Goal: Check status: Check status

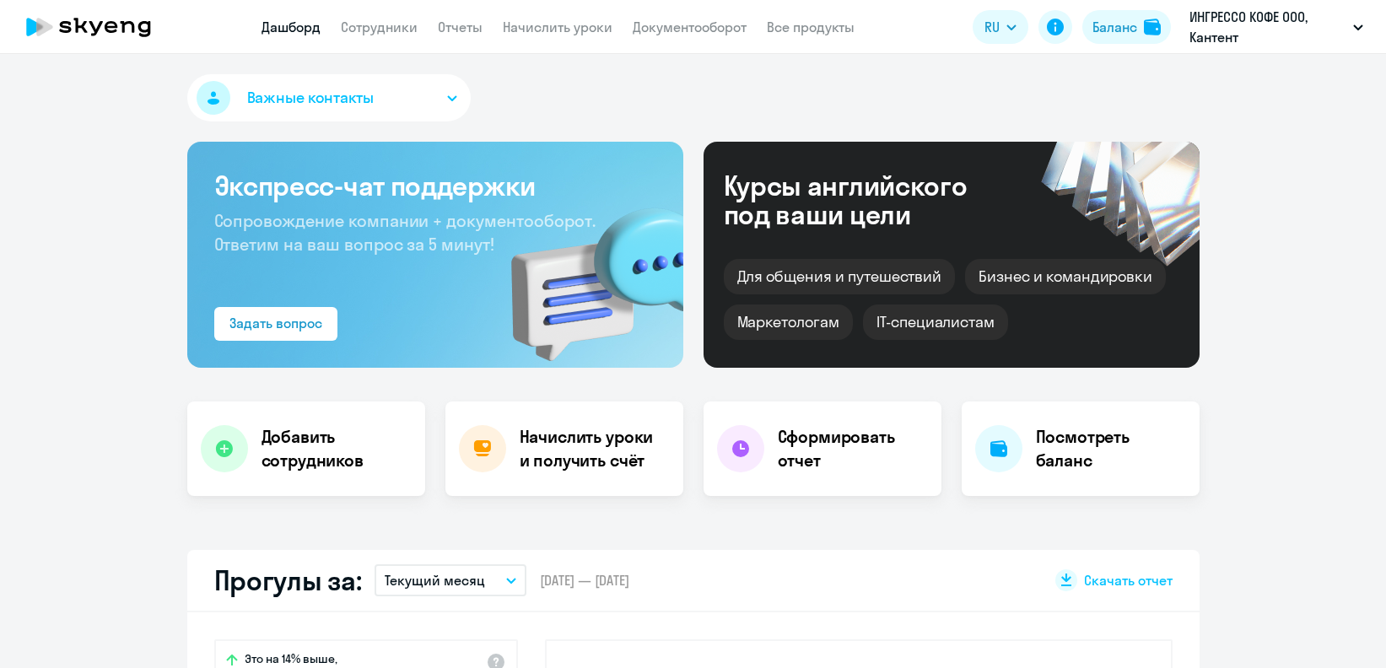
select select "30"
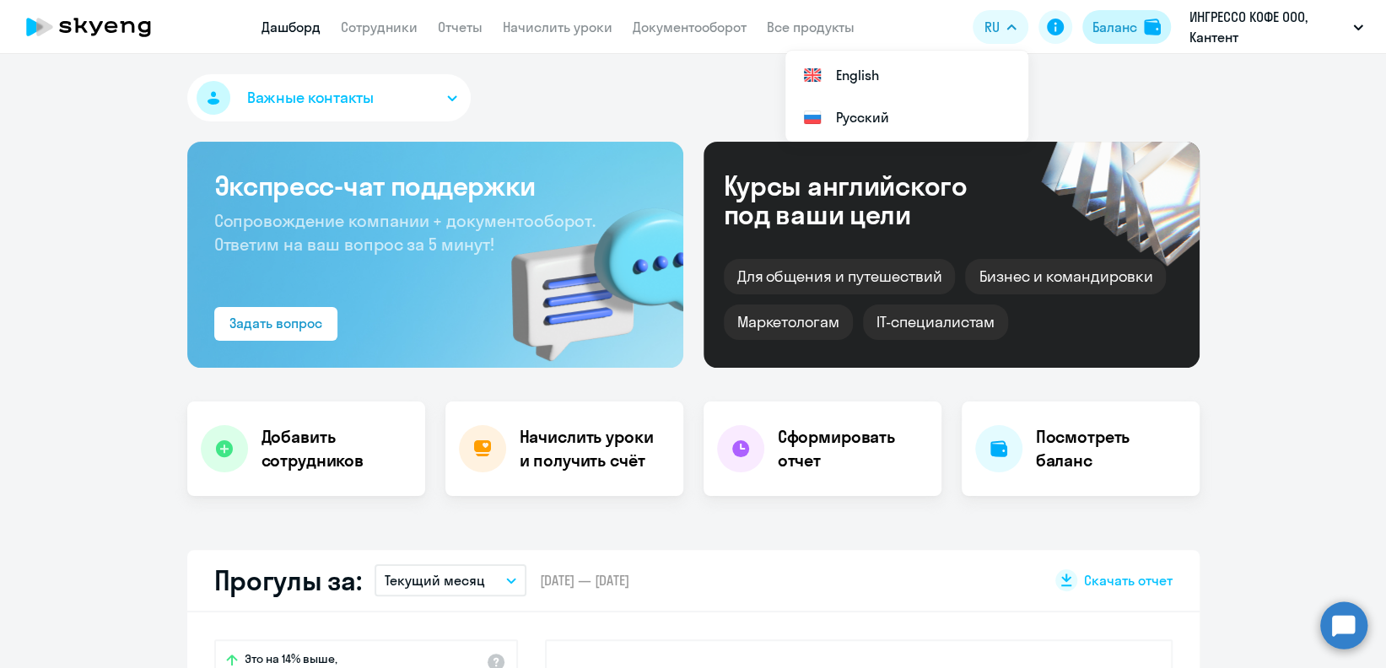
click at [1117, 27] on div "Баланс" at bounding box center [1114, 27] width 45 height 20
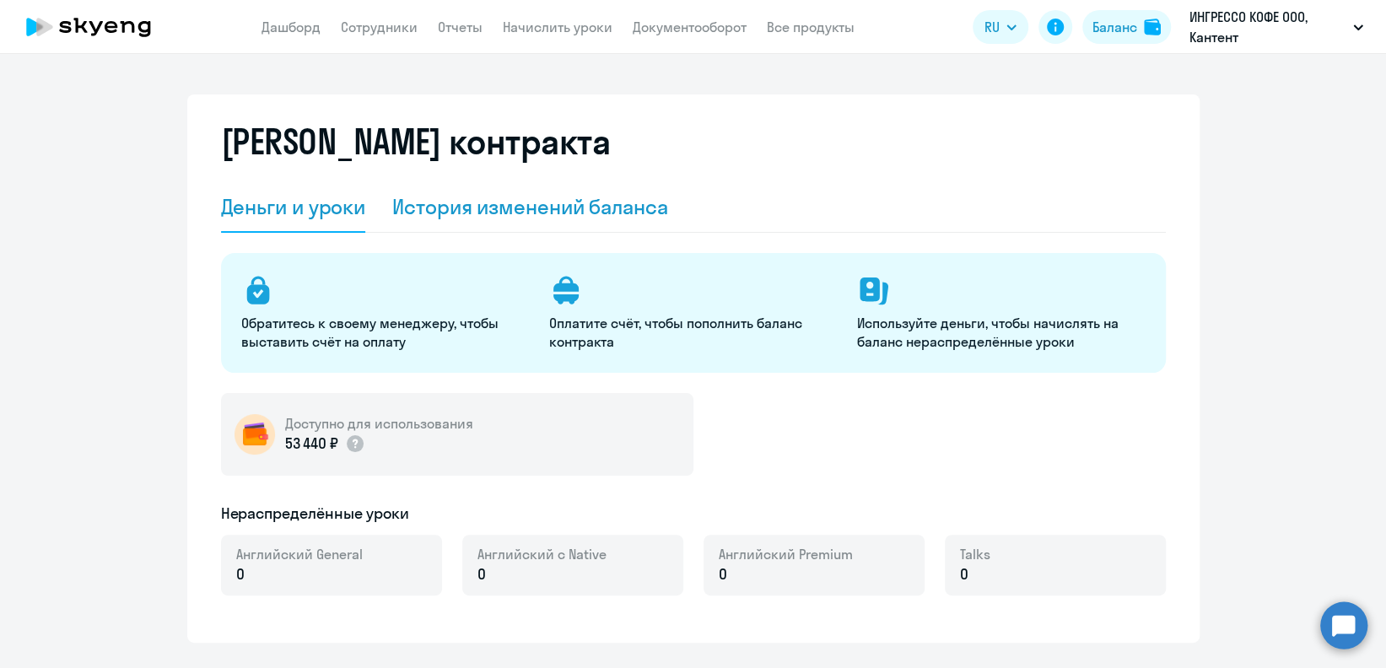
select select "english_adult_not_native_speaker"
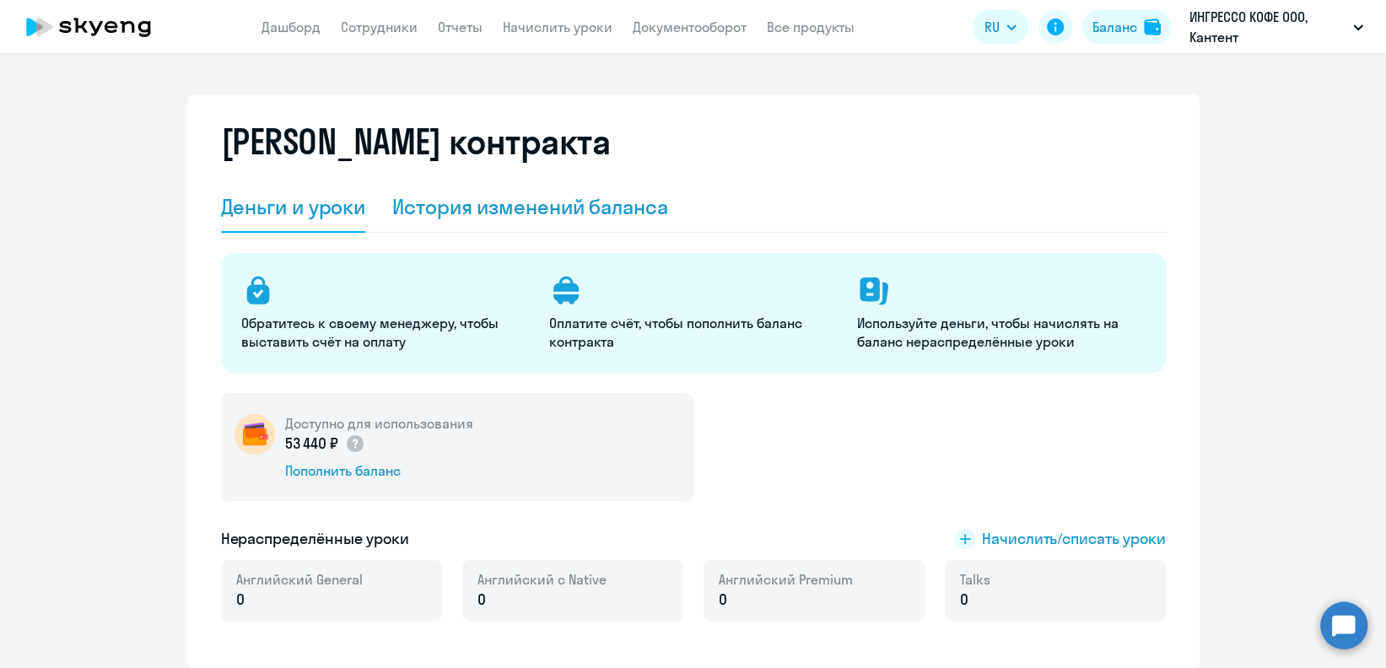
click at [557, 188] on div "История изменений баланса" at bounding box center [530, 207] width 276 height 51
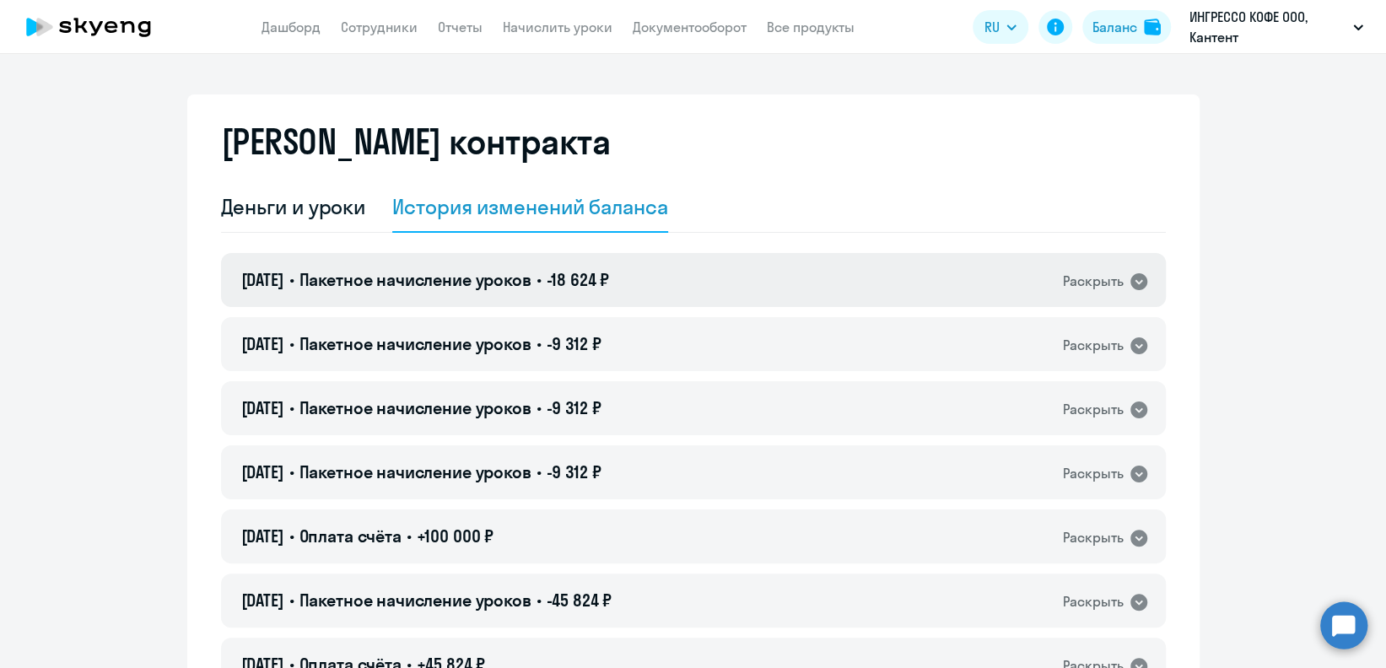
click at [775, 261] on div "[DATE] • Пакетное начисление уроков • -18 624 ₽ Раскрыть" at bounding box center [693, 280] width 945 height 54
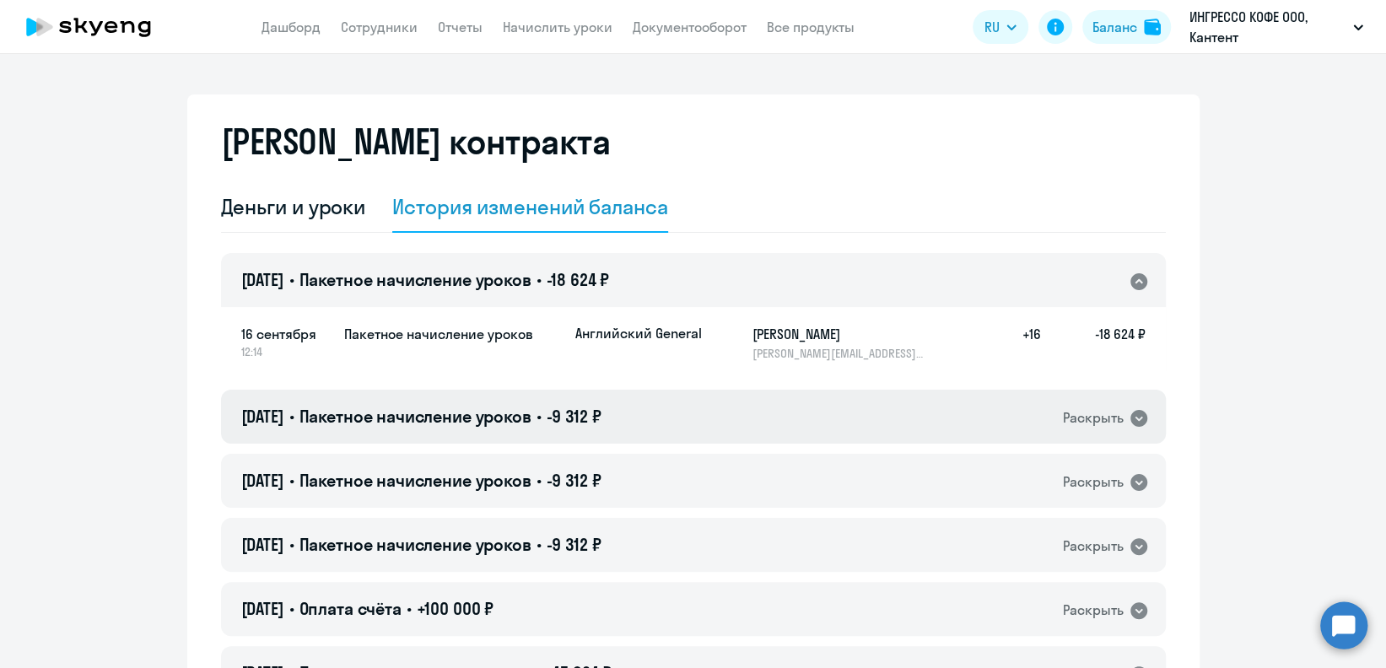
click at [782, 399] on div "[DATE] • Пакетное начисление уроков • -9 312 ₽ Раскрыть" at bounding box center [693, 417] width 945 height 54
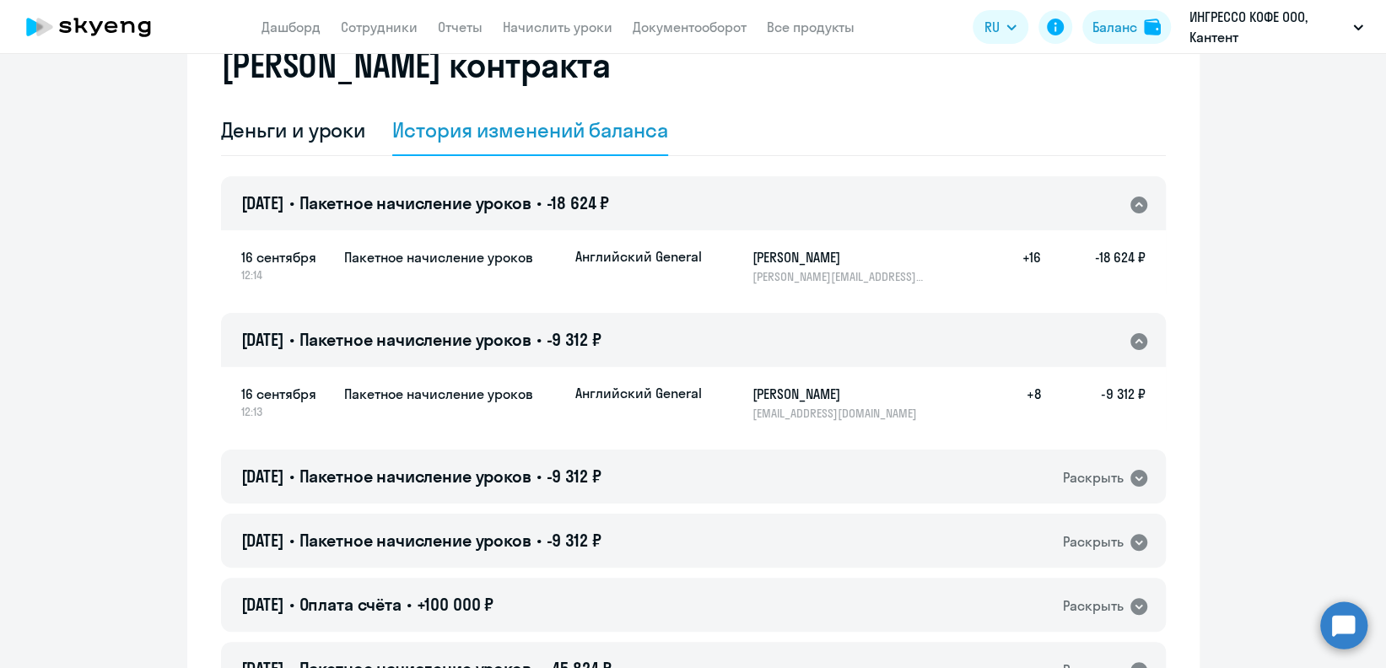
scroll to position [112, 0]
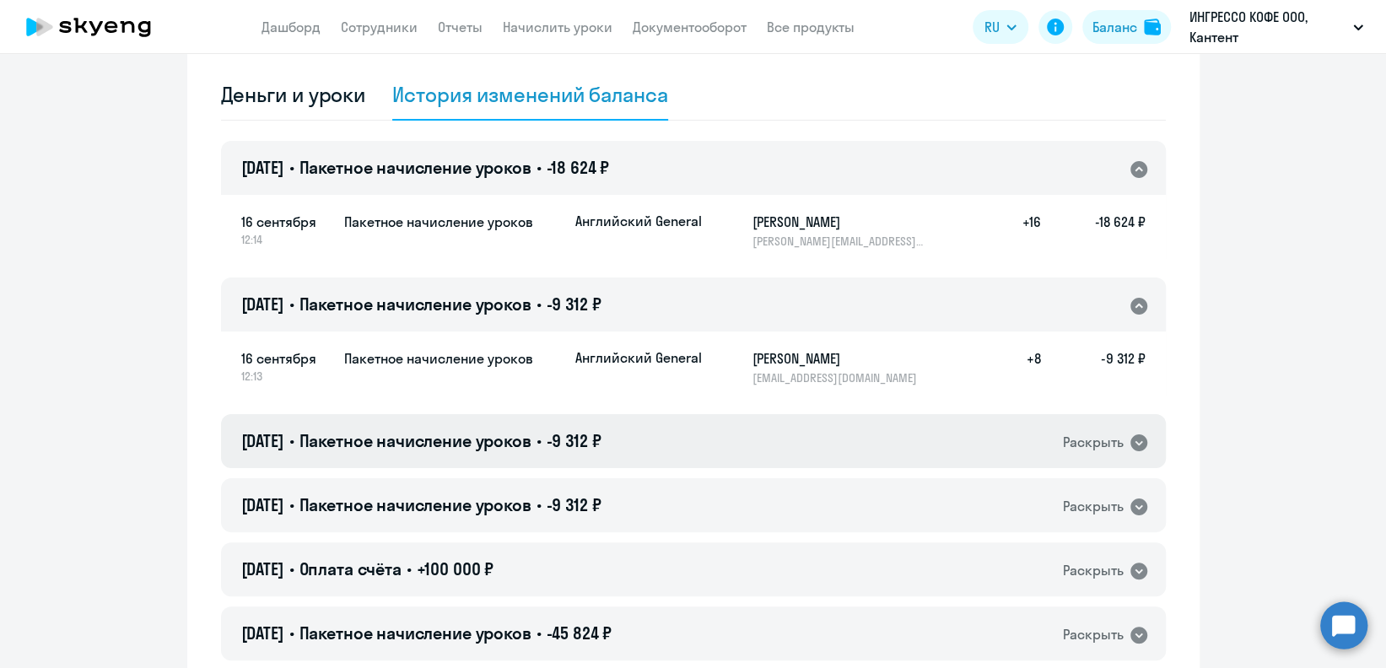
click at [889, 427] on div "[DATE] • Пакетное начисление уроков • -9 312 ₽ Раскрыть" at bounding box center [693, 441] width 945 height 54
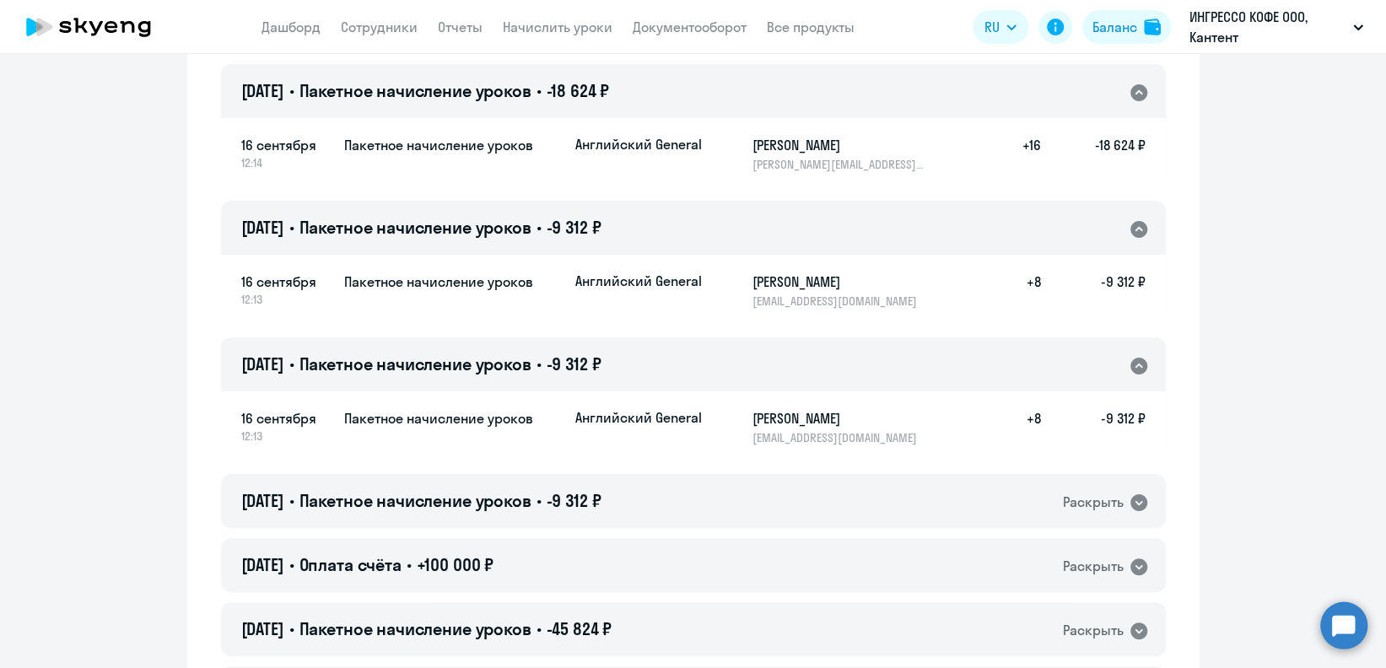
scroll to position [224, 0]
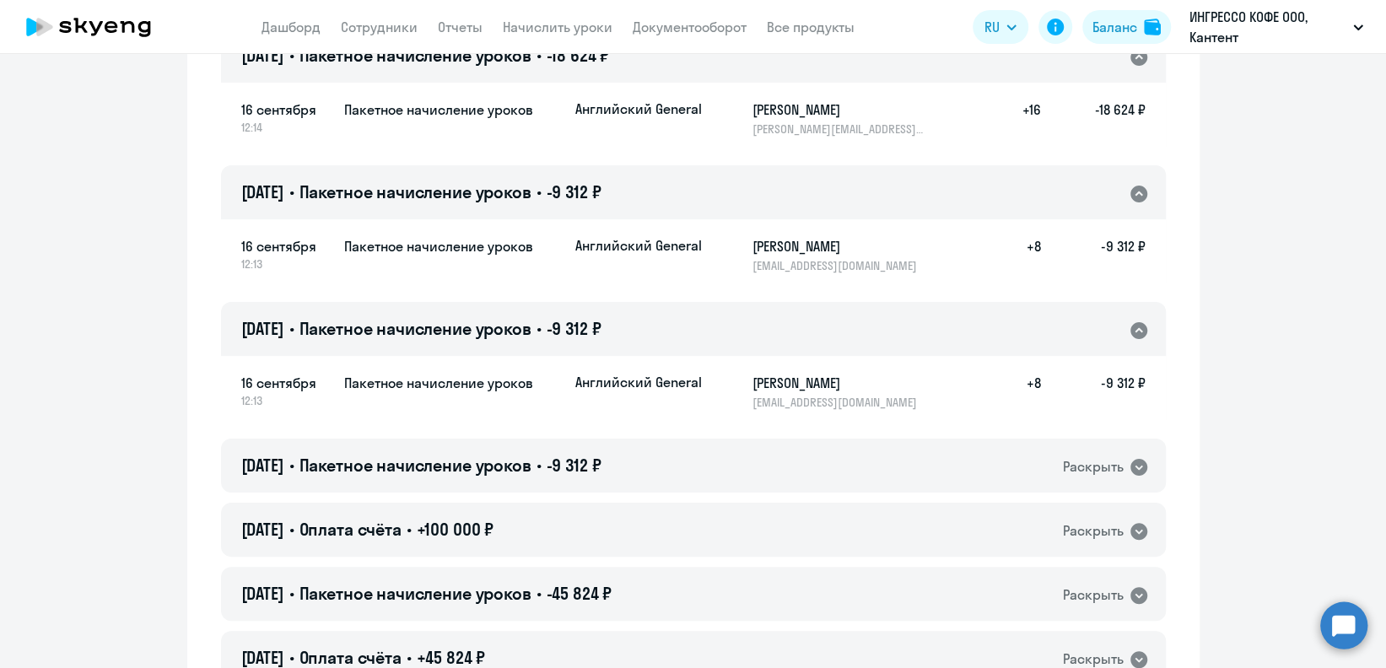
click at [904, 455] on div "[DATE] • Пакетное начисление уроков • -9 312 ₽ Раскрыть" at bounding box center [693, 466] width 945 height 54
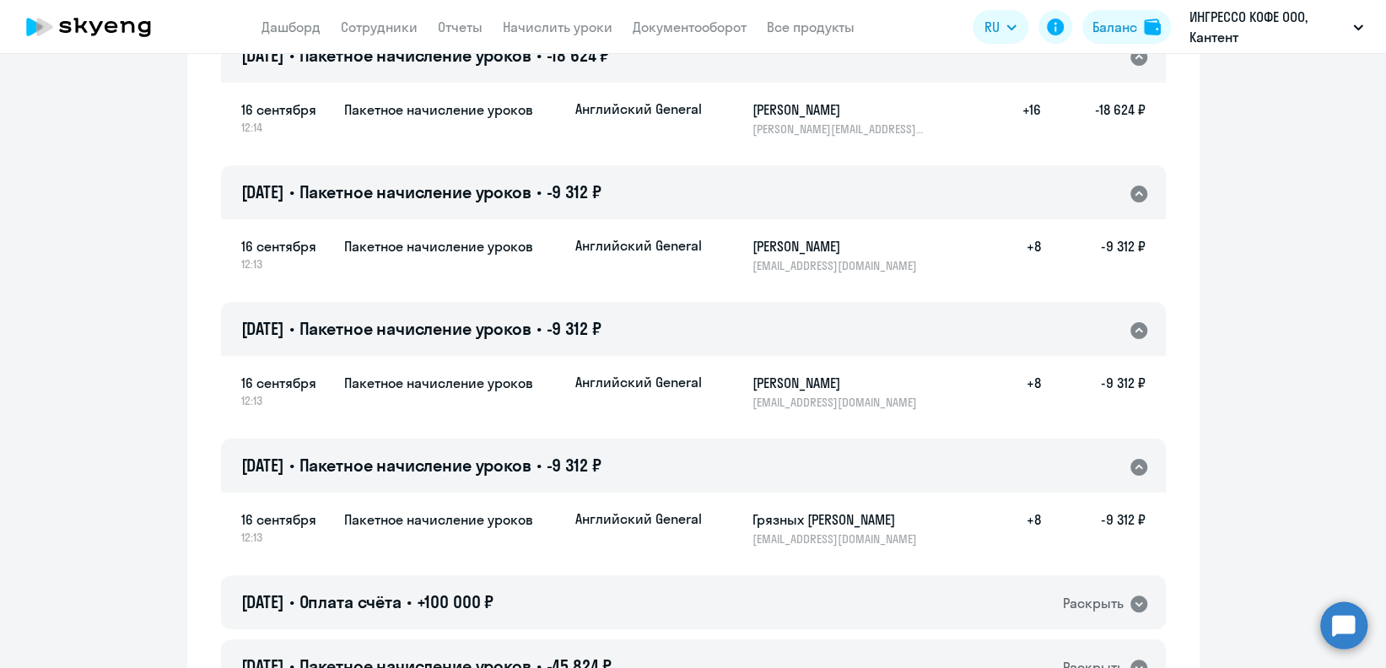
scroll to position [112, 0]
